Goal: Information Seeking & Learning: Understand process/instructions

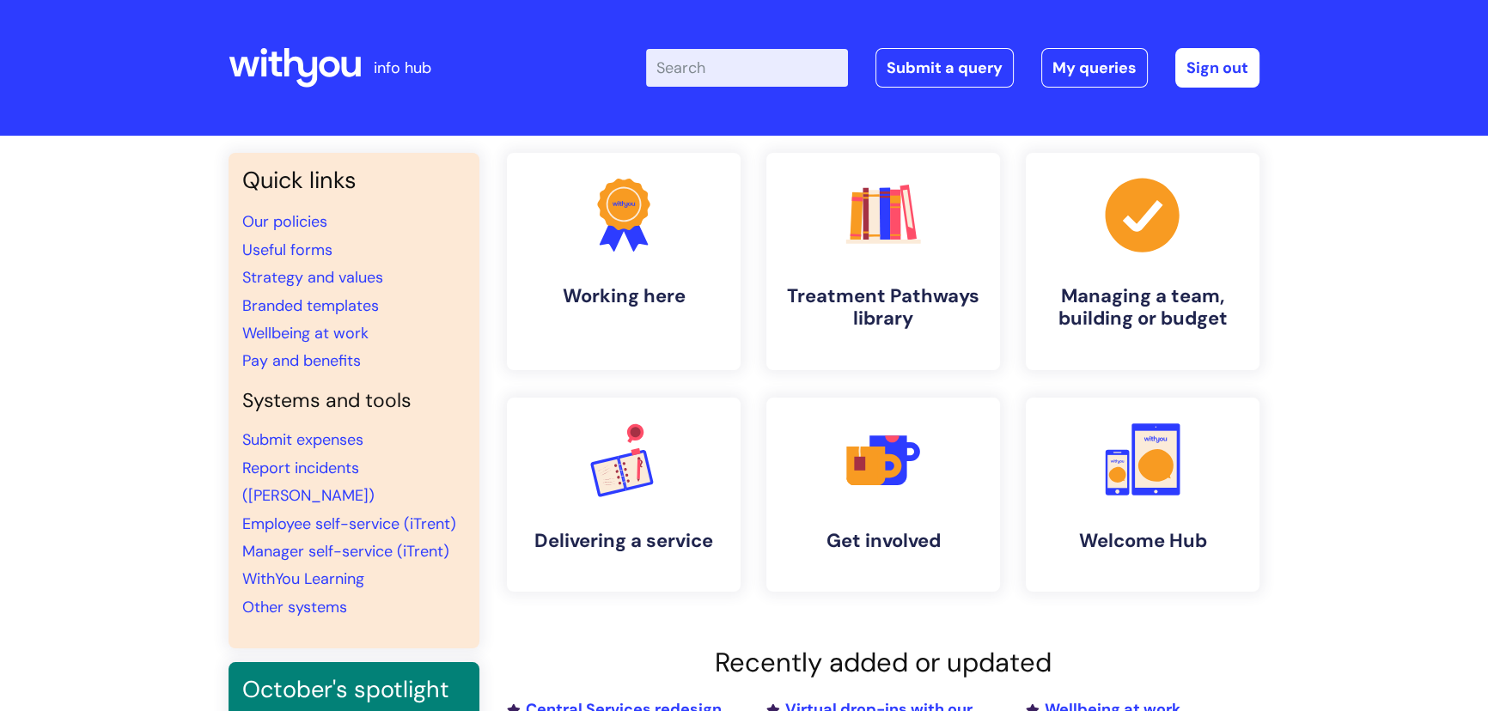
click at [745, 69] on input "Enter your search term here..." at bounding box center [747, 68] width 202 height 38
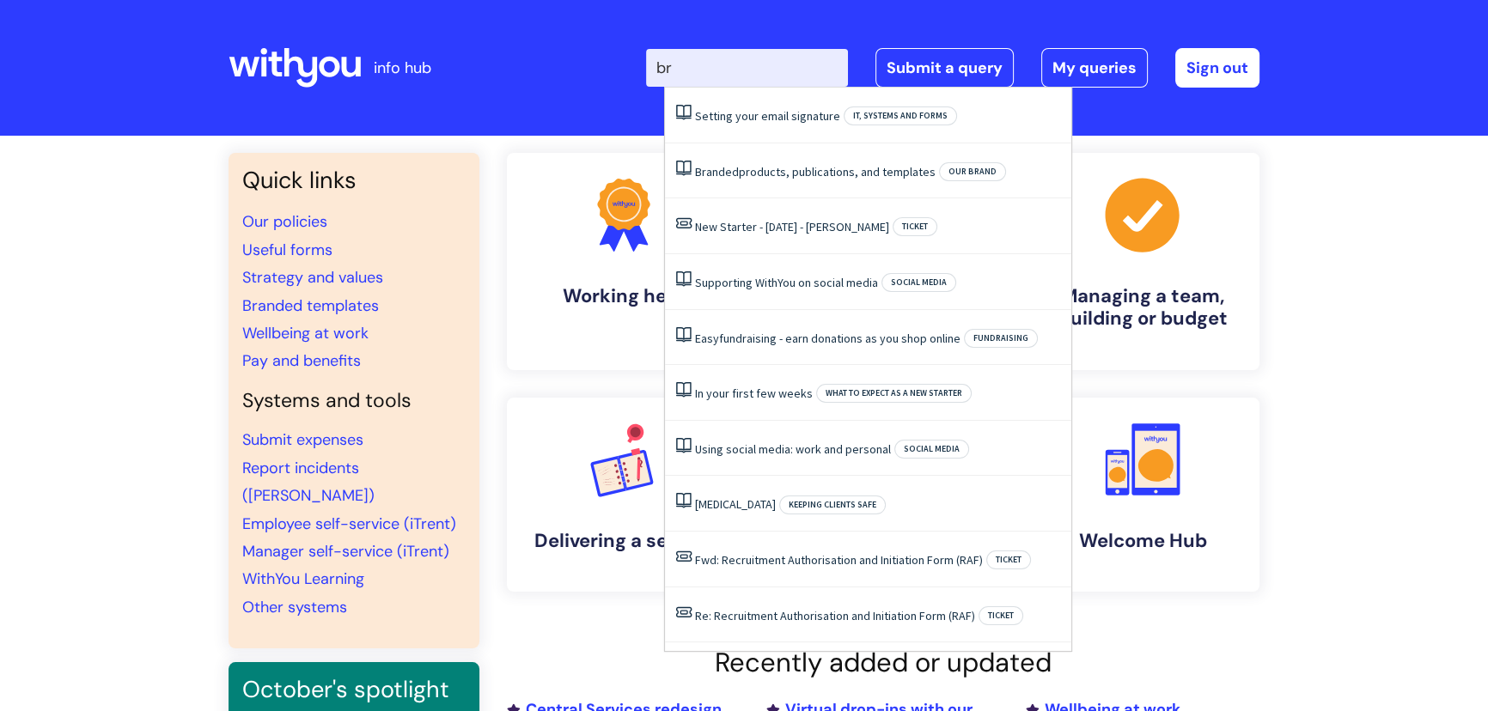
type input "b"
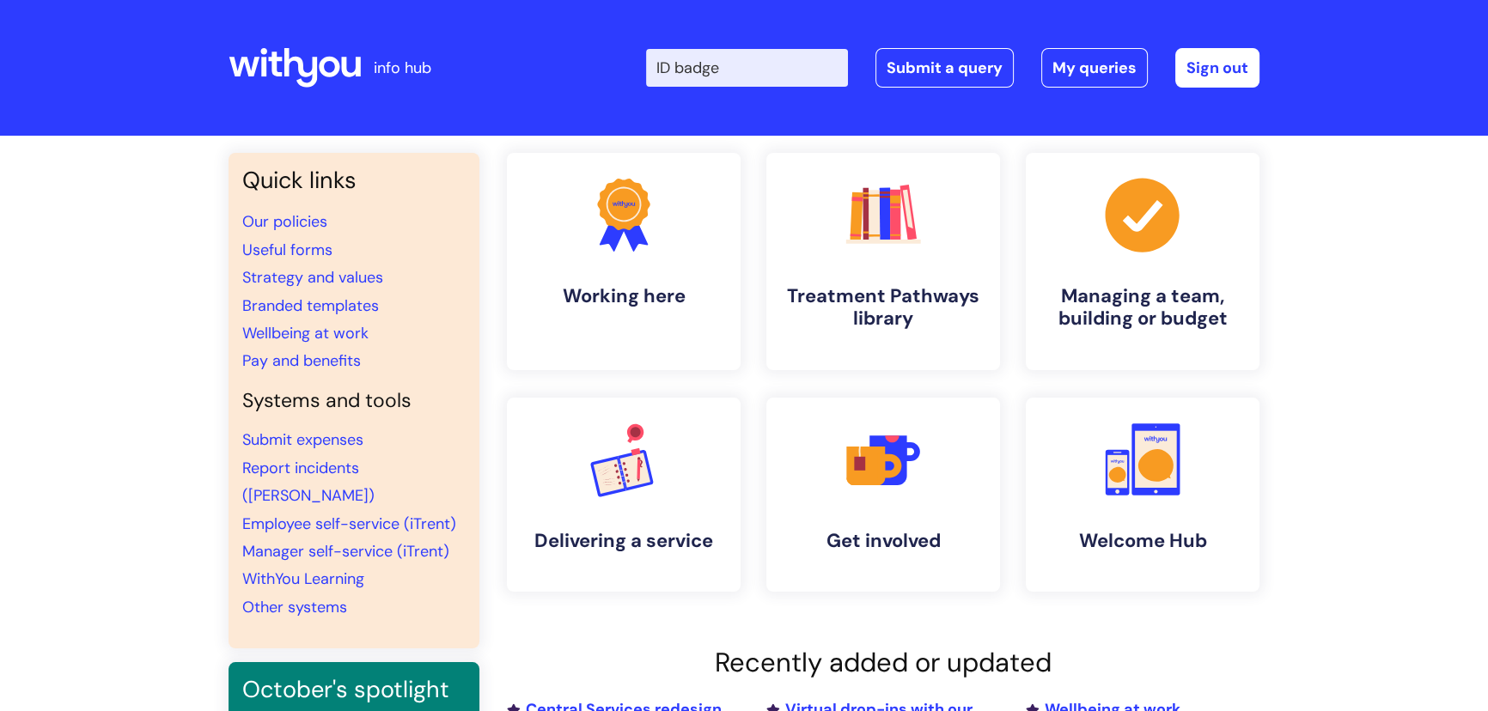
type input "ID badge"
click button "Search" at bounding box center [0, 0] width 0 height 0
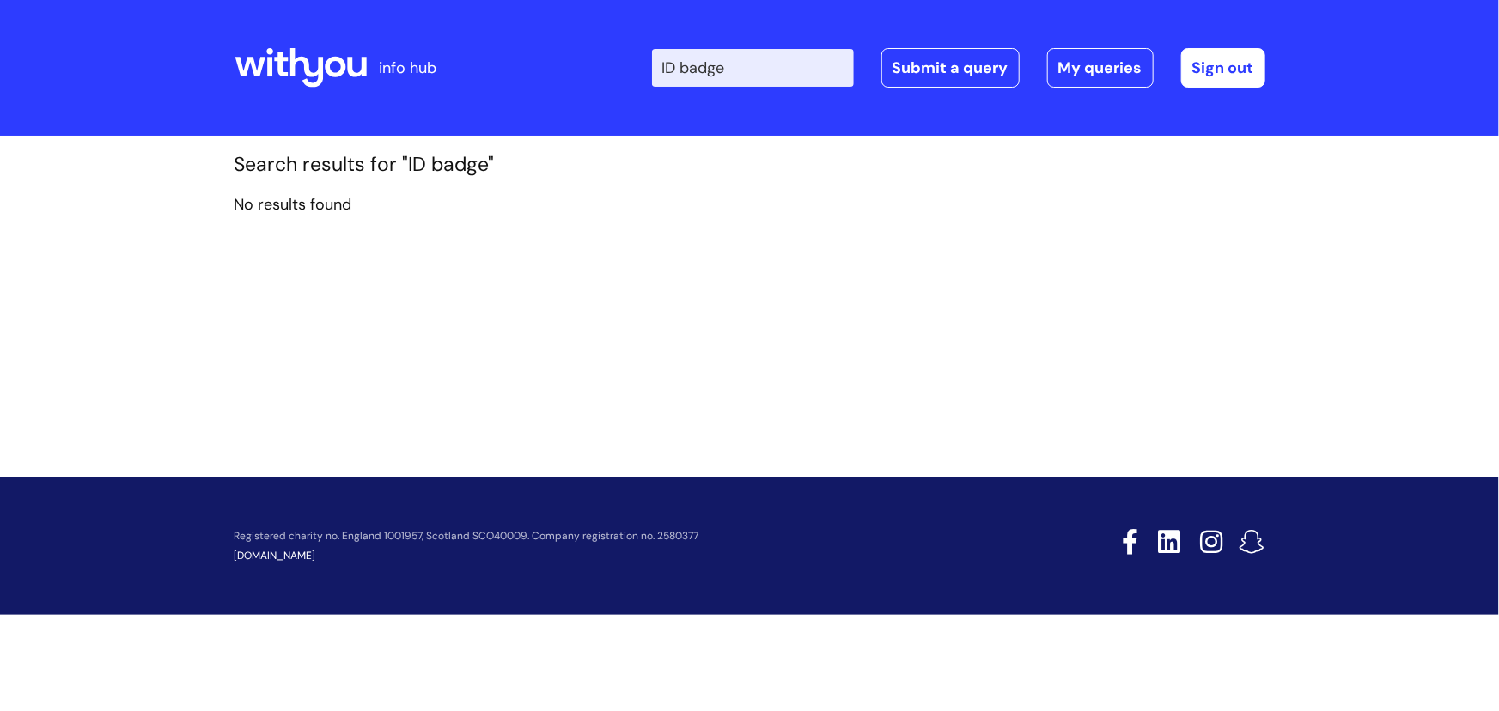
drag, startPoint x: 752, startPoint y: 68, endPoint x: 642, endPoint y: 69, distance: 110.8
click at [642, 69] on div "Enter your search term here... ID badge Search Submit a query My queries Welcom…" at bounding box center [877, 67] width 775 height 101
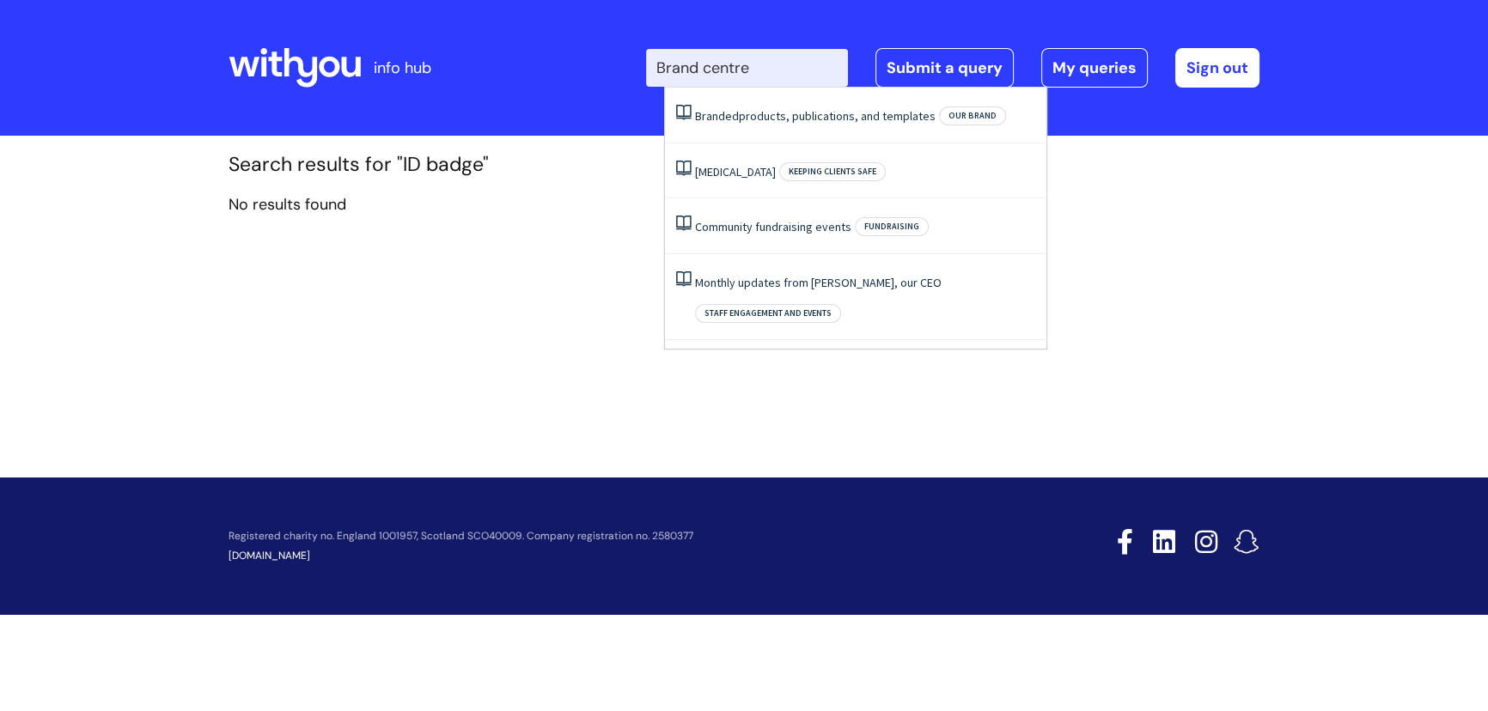
type input "Brand centre"
click button "Search" at bounding box center [0, 0] width 0 height 0
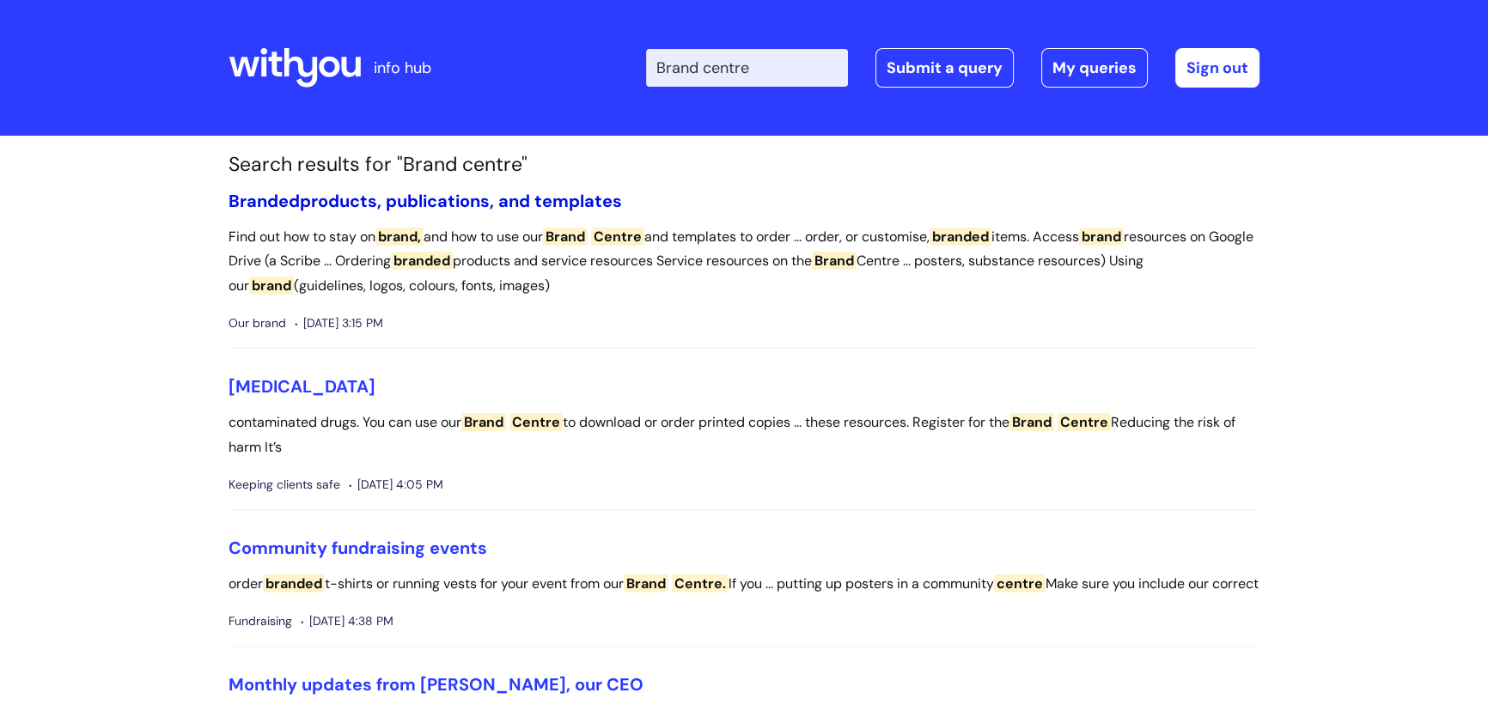
click at [508, 202] on link "Branded products, publications, and templates" at bounding box center [424, 201] width 393 height 22
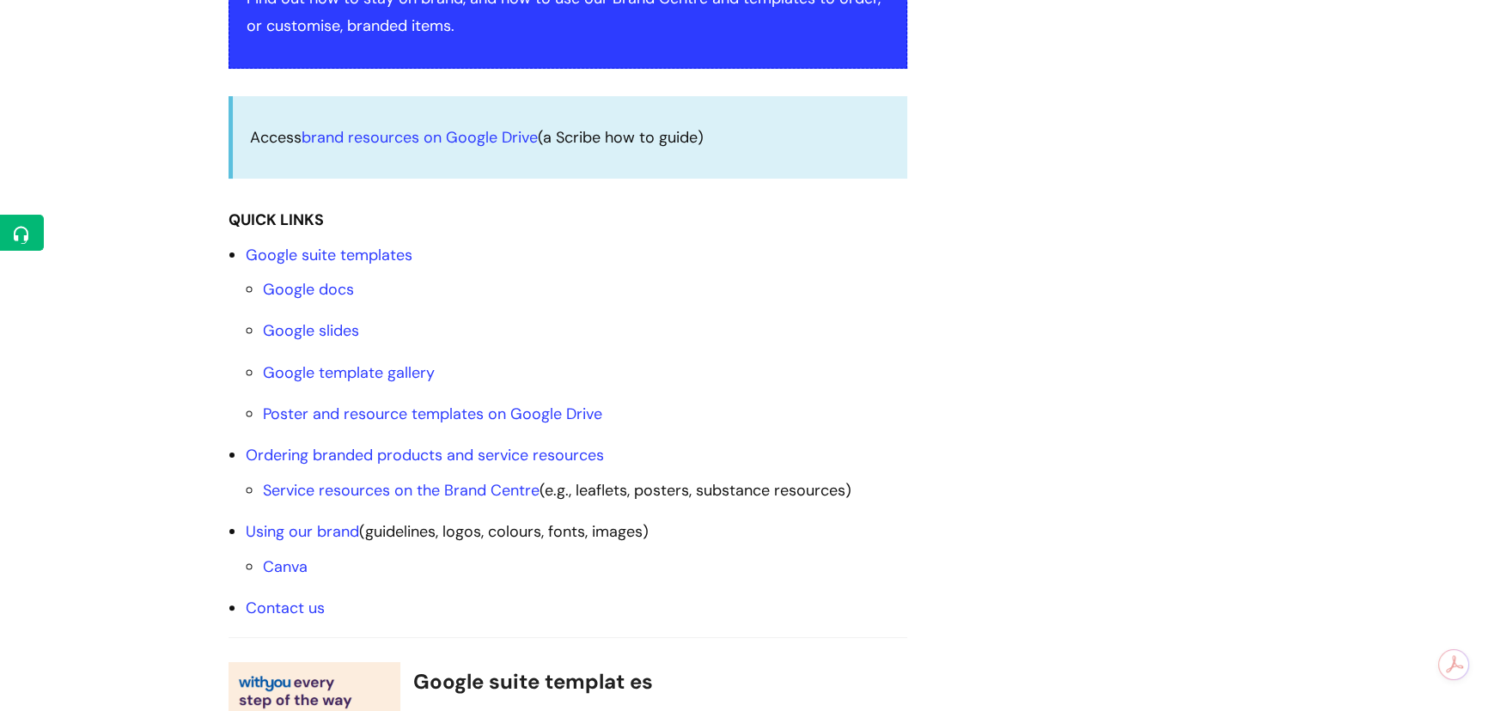
scroll to position [468, 0]
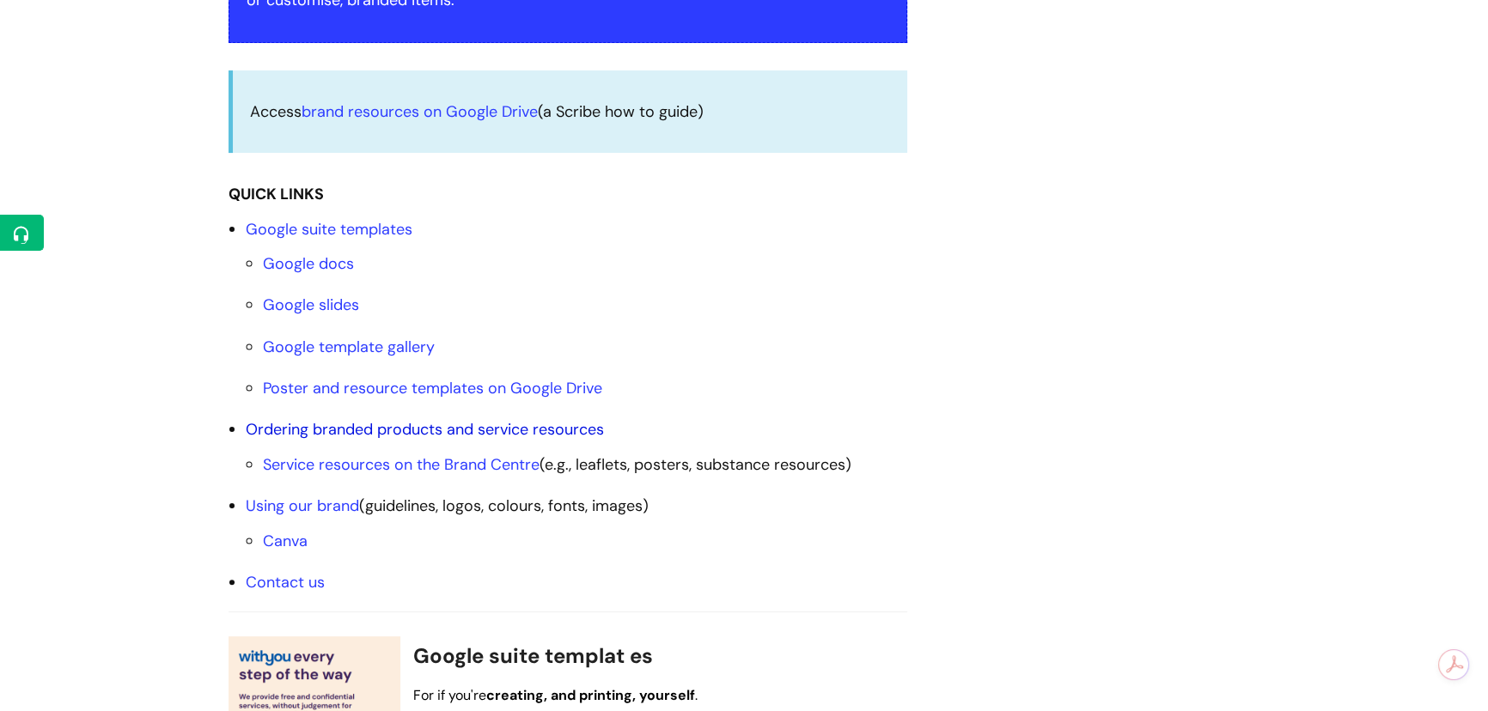
click at [419, 429] on link "Ordering branded products and service resources" at bounding box center [425, 429] width 358 height 21
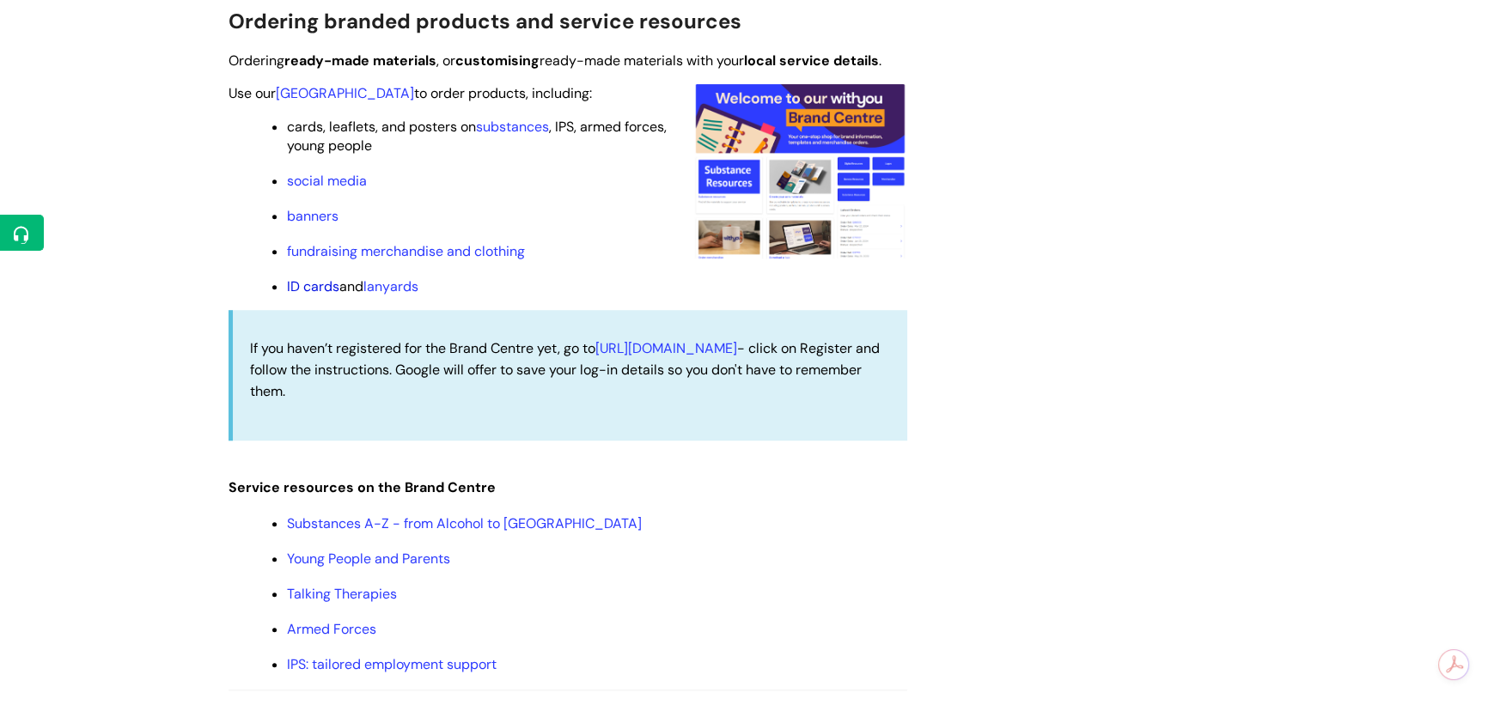
click at [326, 283] on link "ID cards" at bounding box center [313, 286] width 52 height 18
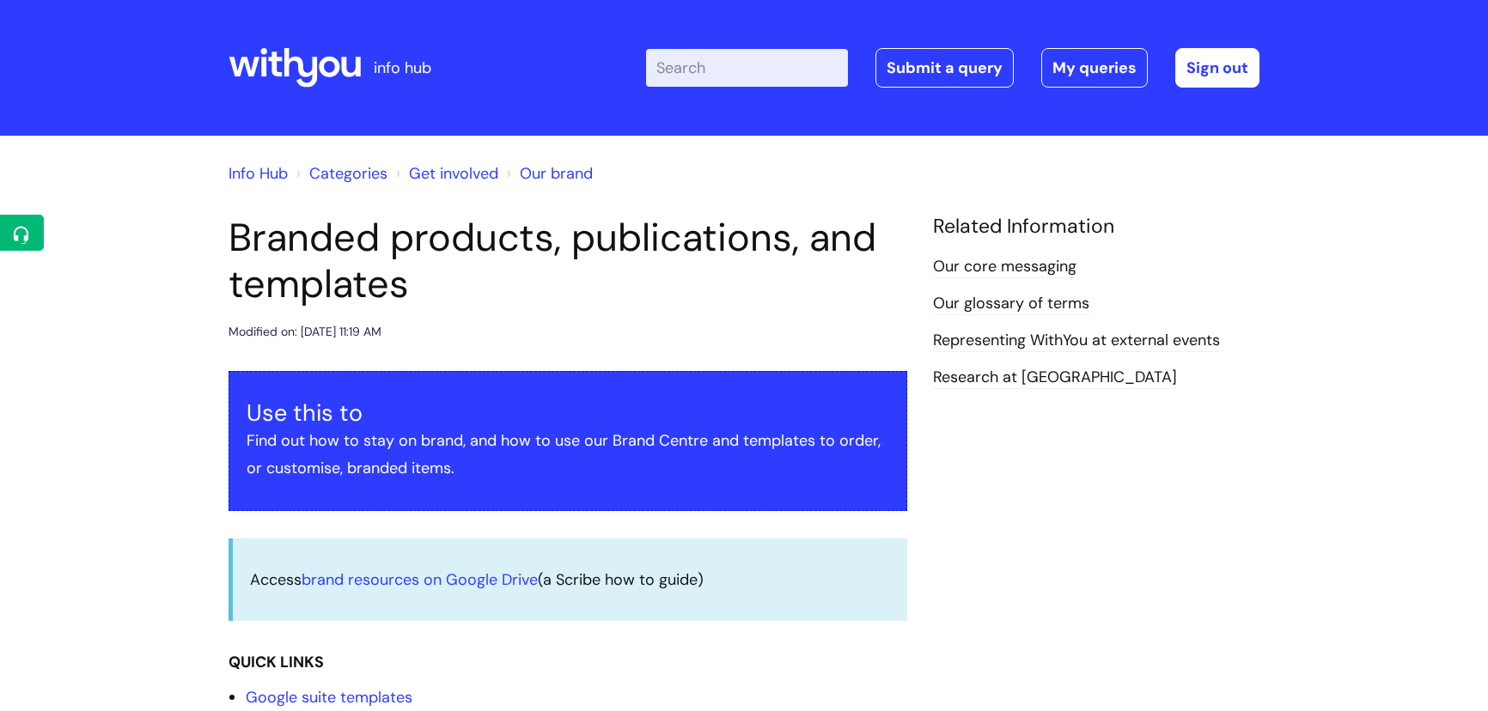
scroll to position [1666, 0]
